Goal: Find specific page/section: Find specific page/section

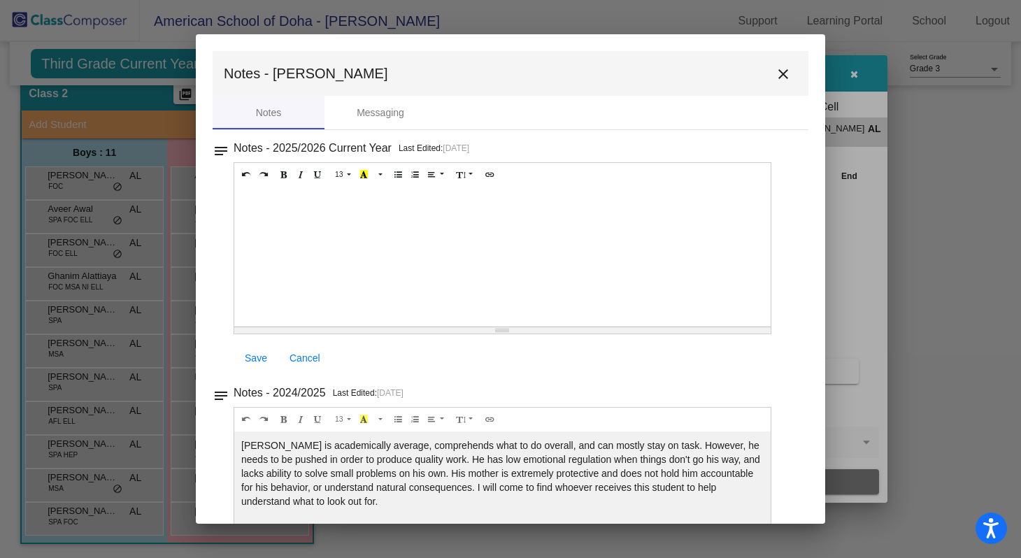
click at [783, 74] on mat-icon "close" at bounding box center [783, 74] width 17 height 17
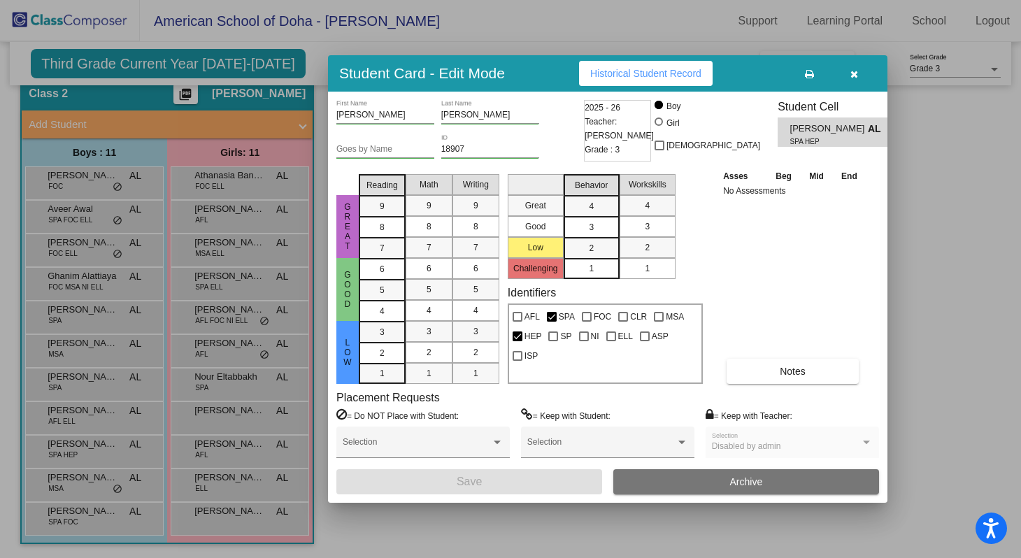
click at [953, 334] on div at bounding box center [510, 279] width 1021 height 558
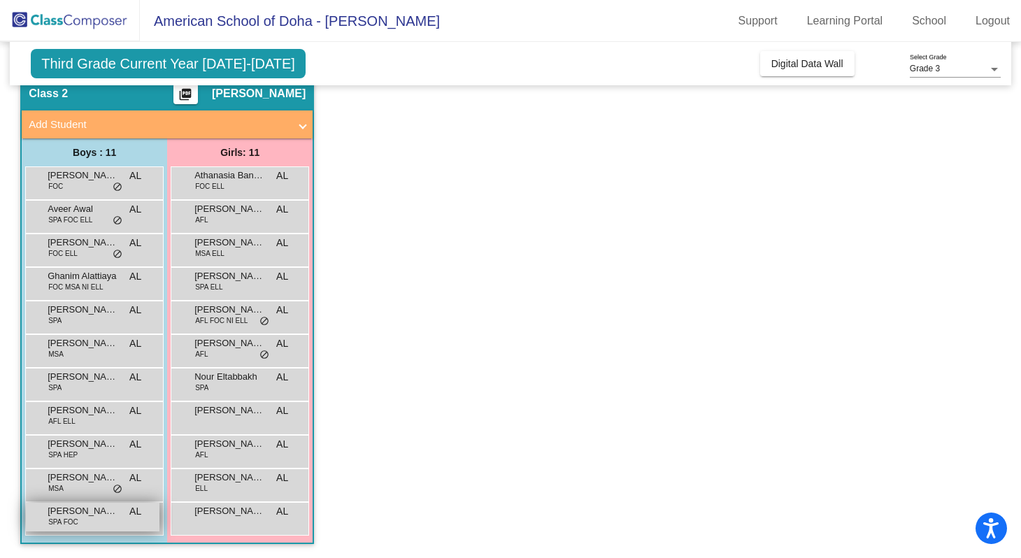
click at [108, 515] on span "[PERSON_NAME]" at bounding box center [83, 511] width 70 height 14
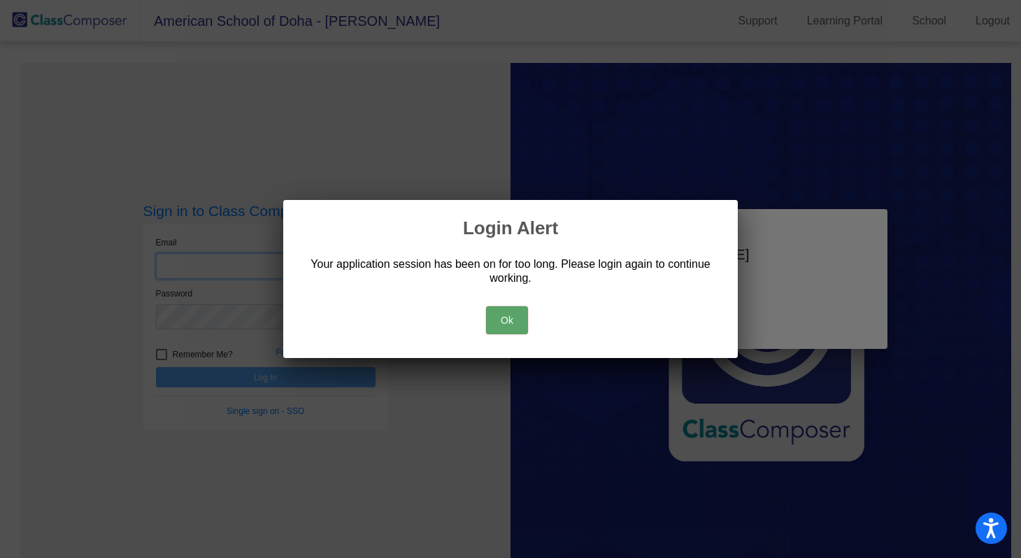
type input "[PERSON_NAME][EMAIL_ADDRESS][PERSON_NAME][DOMAIN_NAME]"
click at [508, 320] on button "Ok" at bounding box center [507, 320] width 42 height 28
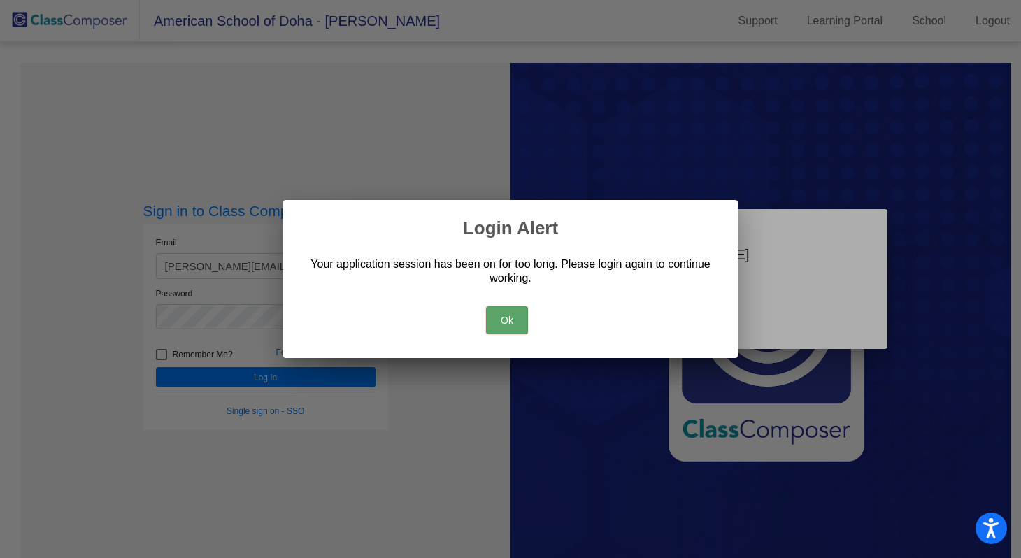
click at [509, 322] on button "Ok" at bounding box center [507, 320] width 42 height 28
